Goal: Information Seeking & Learning: Find specific fact

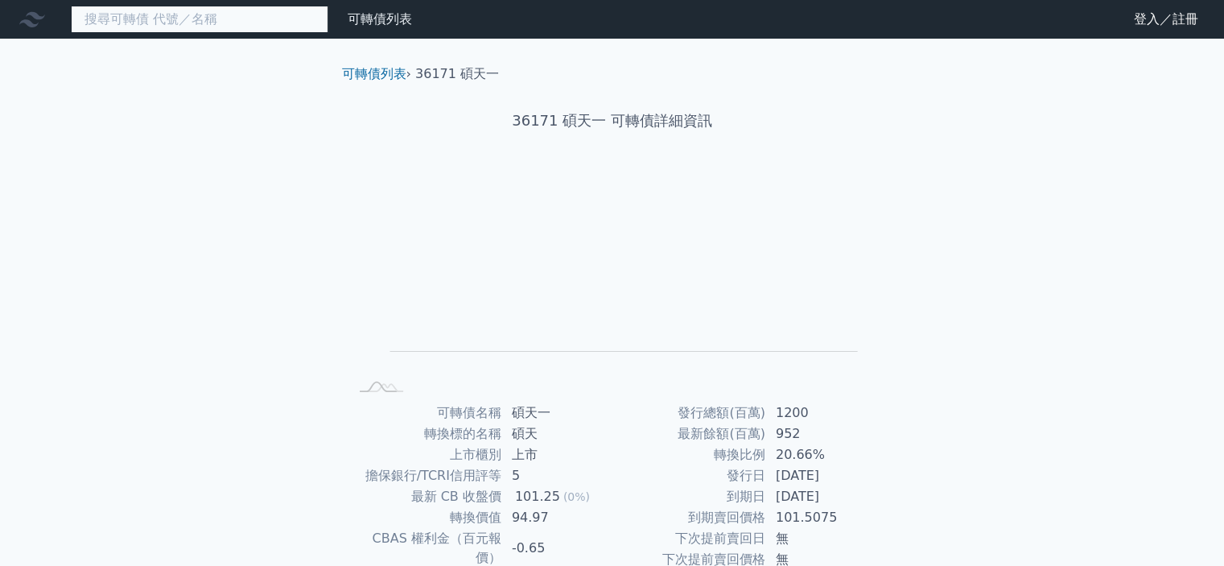
click at [115, 20] on input at bounding box center [199, 19] width 257 height 27
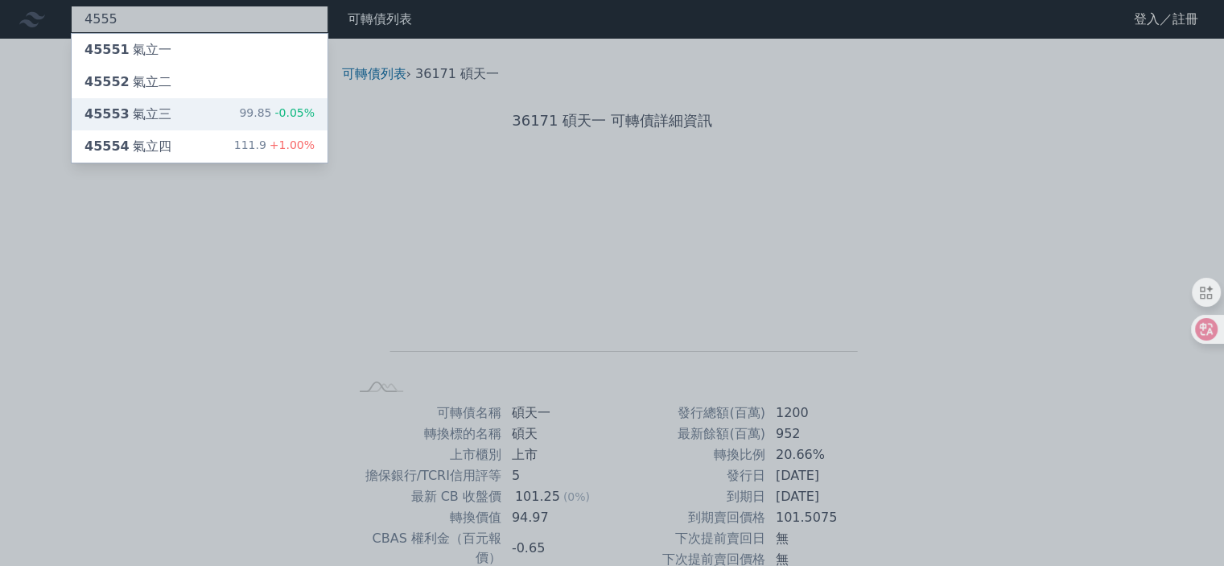
type input "4555"
click at [150, 112] on div "45553 氣立三" at bounding box center [127, 114] width 87 height 19
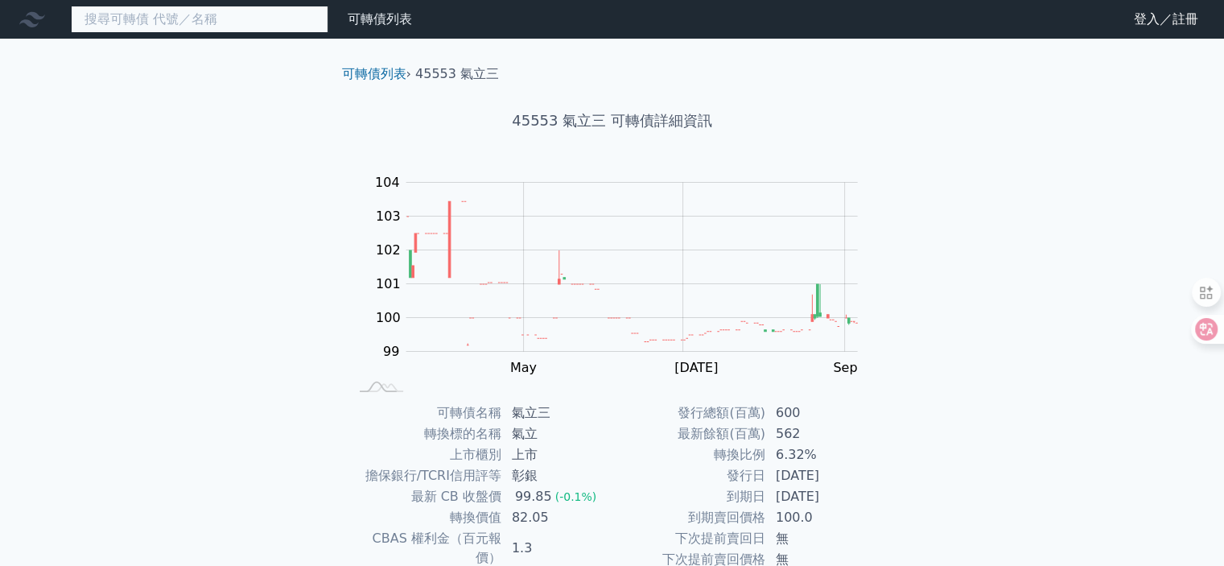
click at [134, 14] on input at bounding box center [199, 19] width 257 height 27
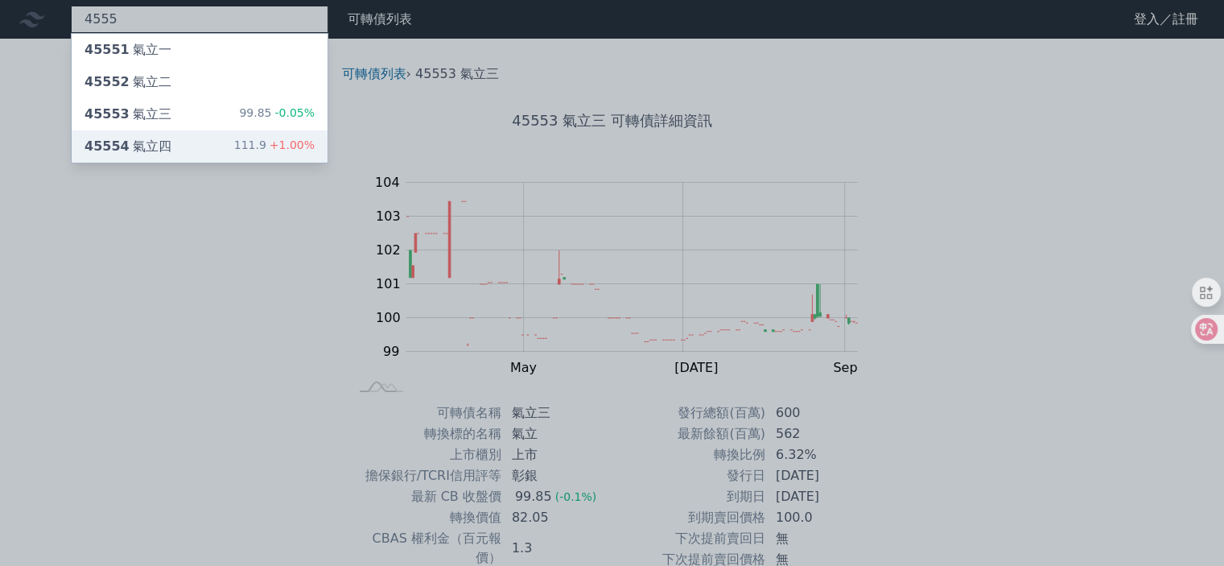
type input "4555"
click at [177, 140] on div "45554 氣立四 111.9 +1.00%" at bounding box center [200, 146] width 256 height 32
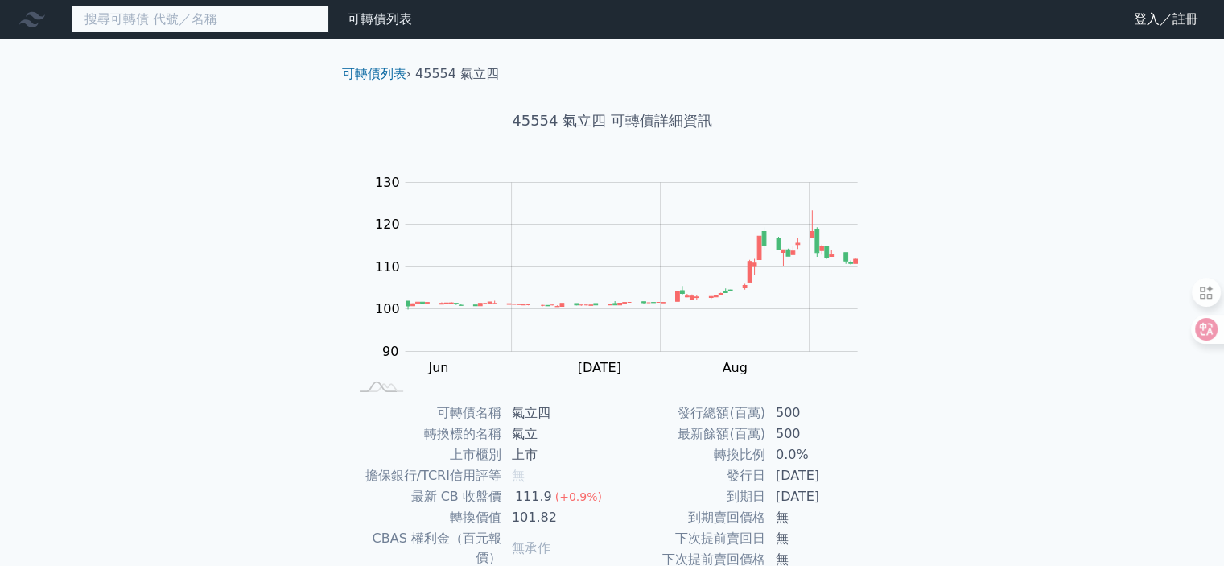
click at [148, 22] on input at bounding box center [199, 19] width 257 height 27
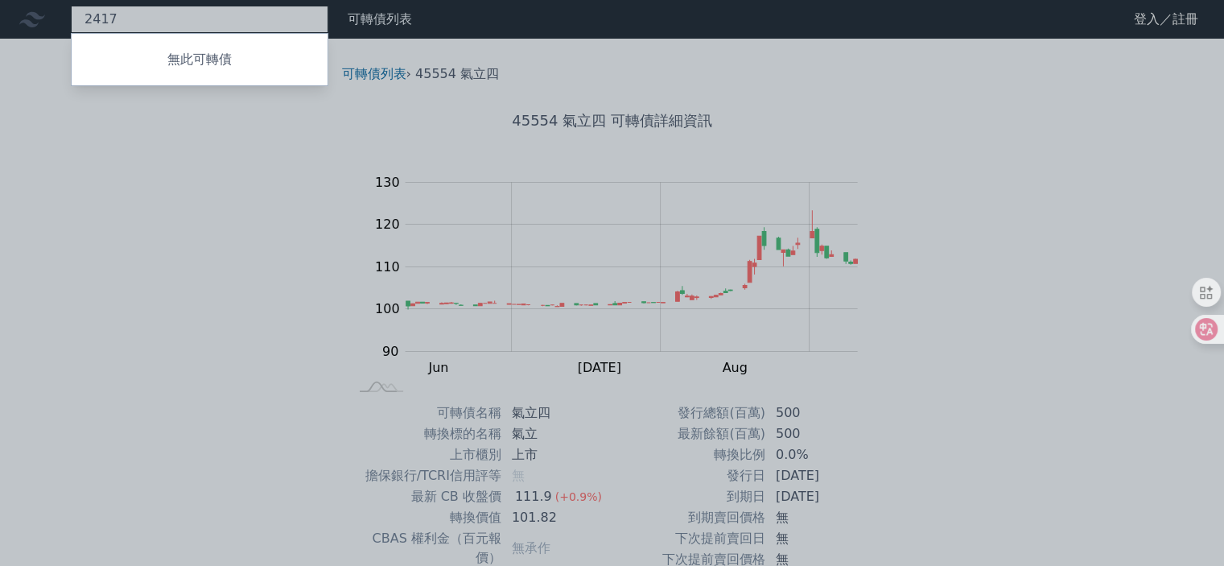
type input "2417"
